Goal: Obtain resource: Obtain resource

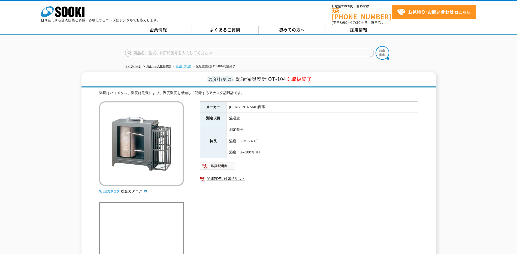
click at [181, 65] on link "温度計(気温)" at bounding box center [184, 66] width 16 height 3
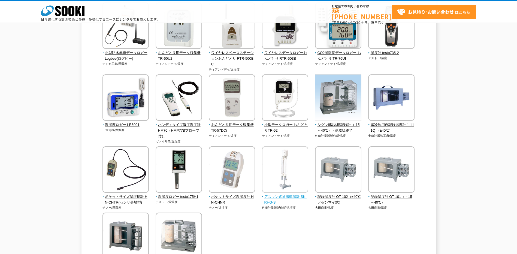
scroll to position [109, 0]
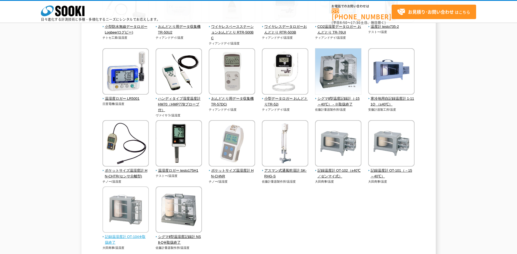
click at [117, 207] on img at bounding box center [125, 210] width 46 height 48
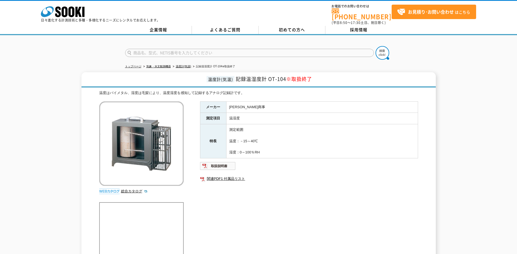
scroll to position [27, 0]
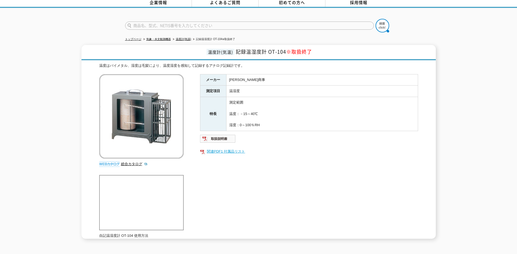
click at [231, 148] on link "関連PDF1 付属品リスト" at bounding box center [309, 151] width 218 height 7
click at [223, 134] on img at bounding box center [218, 138] width 36 height 9
drag, startPoint x: 230, startPoint y: 77, endPoint x: 242, endPoint y: 78, distance: 12.3
click at [242, 78] on td "[PERSON_NAME]商事" at bounding box center [322, 79] width 192 height 11
drag, startPoint x: 242, startPoint y: 78, endPoint x: 233, endPoint y: 77, distance: 9.1
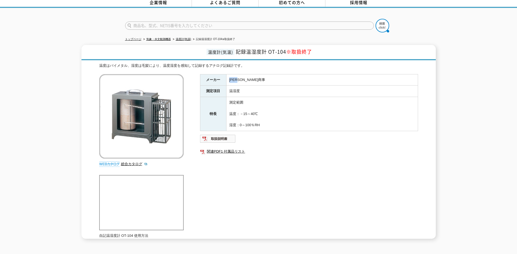
copy td "[PERSON_NAME]商事"
